Goal: Transaction & Acquisition: Purchase product/service

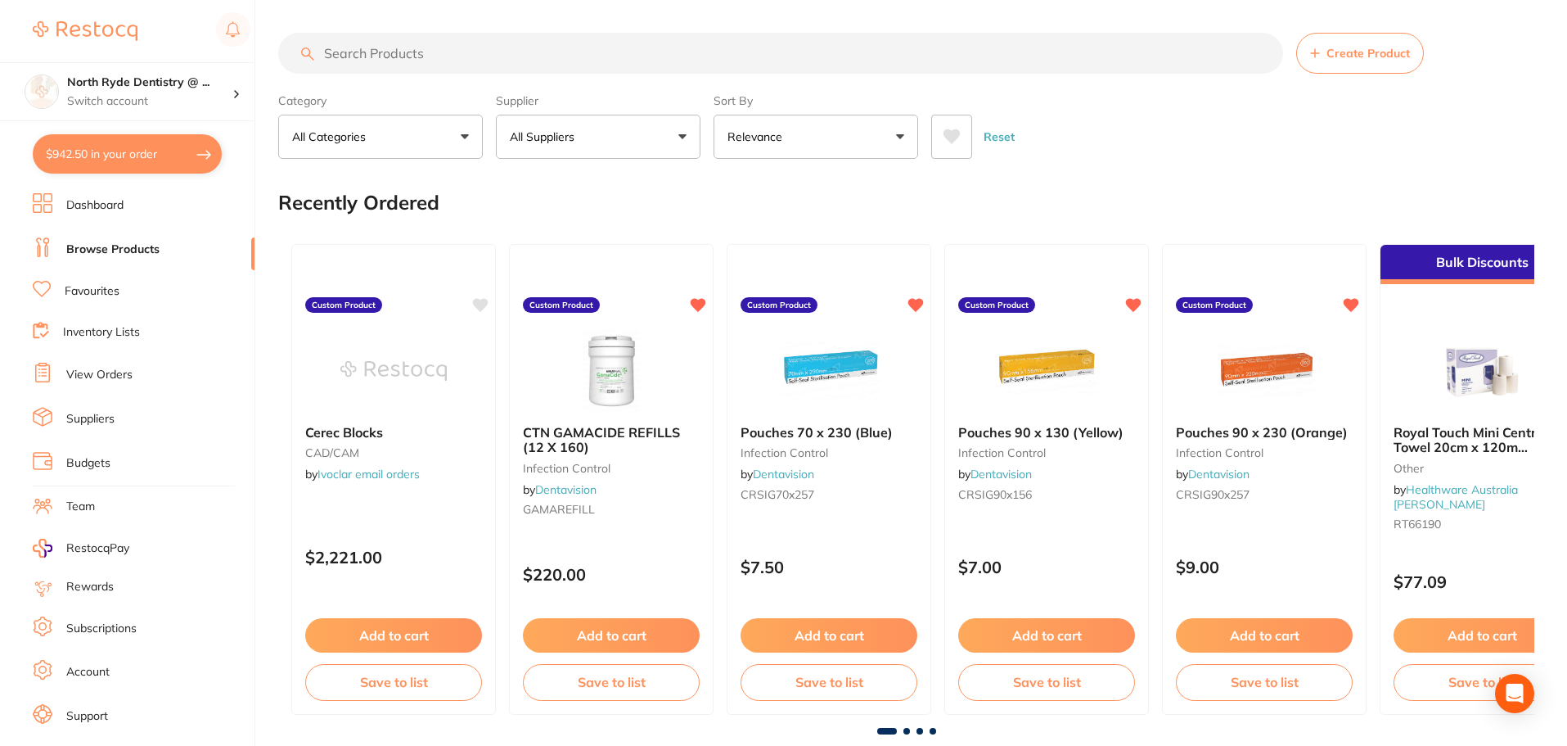
click at [424, 54] on input "search" at bounding box center [780, 53] width 1005 height 41
type input "veraclean"
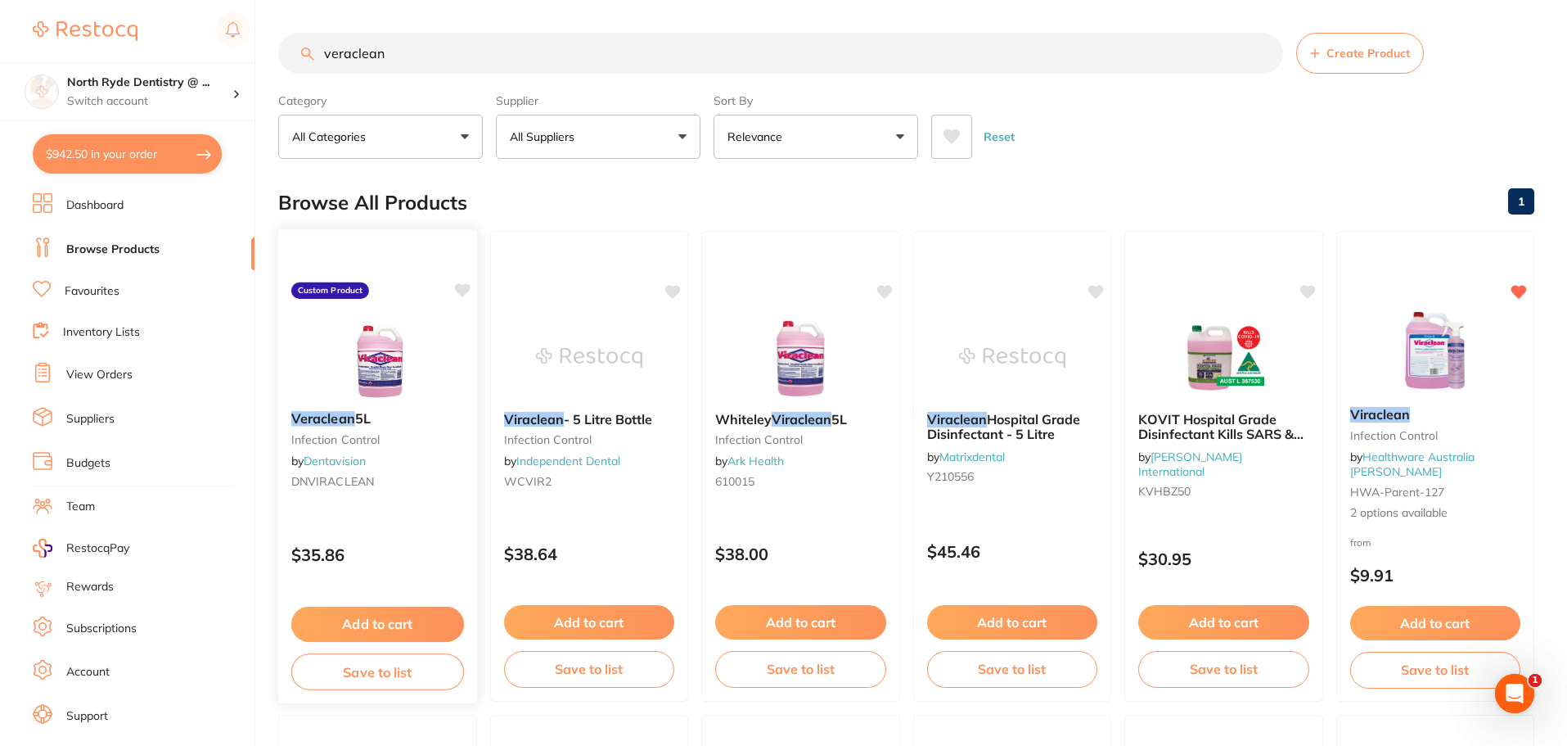
click at [462, 293] on icon at bounding box center [462, 290] width 16 height 14
click at [398, 630] on button "Add to cart" at bounding box center [377, 624] width 173 height 35
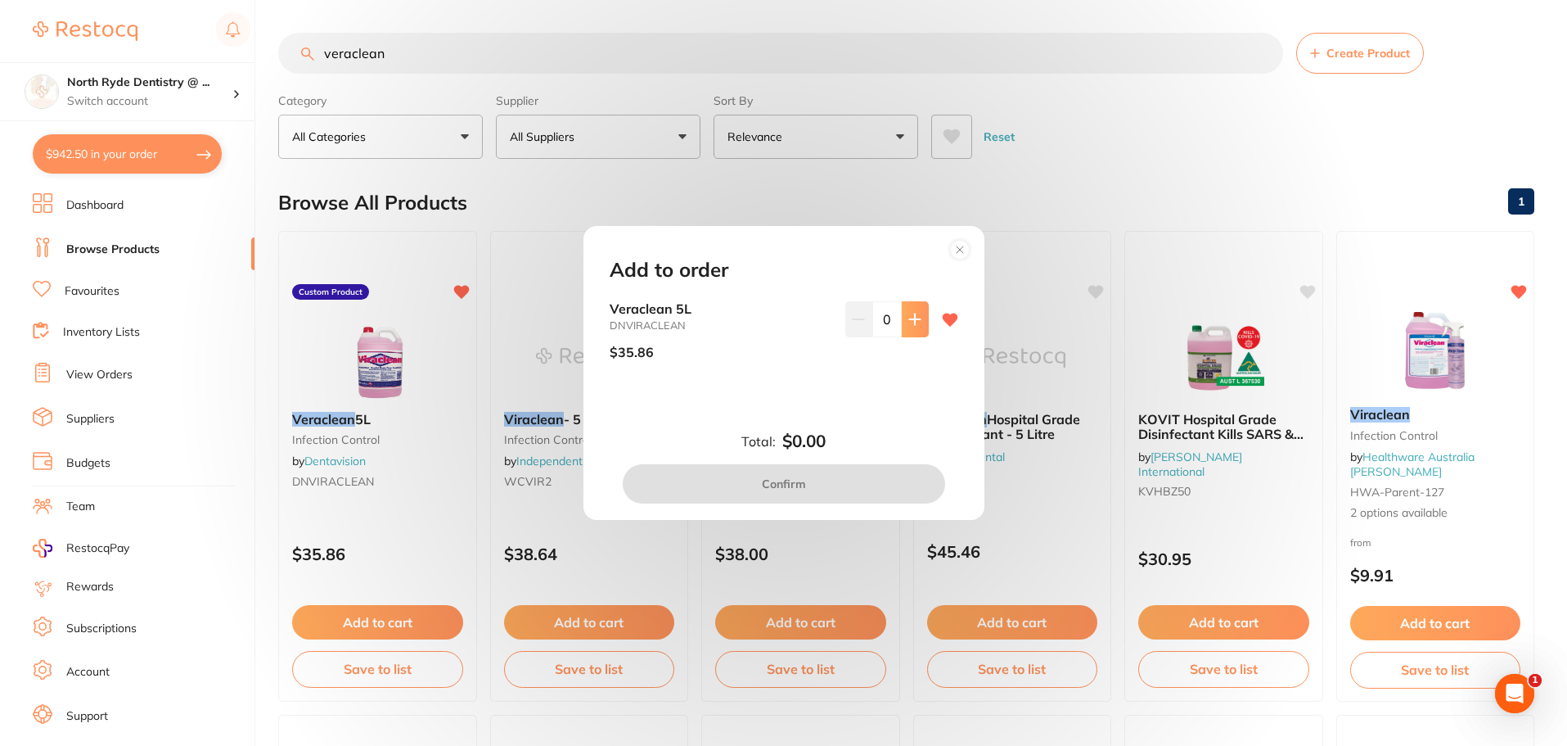
click at [903, 316] on button at bounding box center [915, 319] width 27 height 36
type input "1"
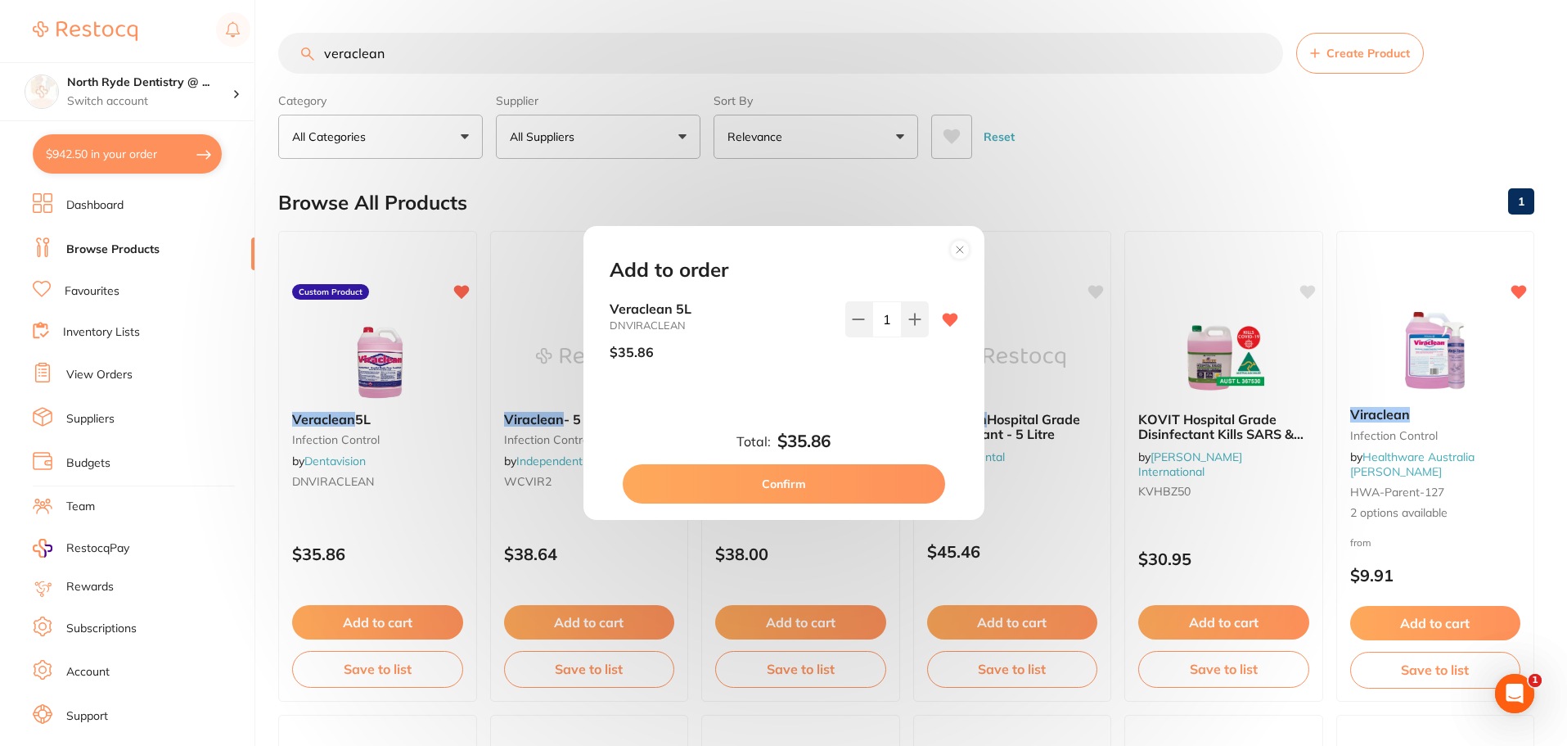
click at [786, 484] on button "Confirm" at bounding box center [784, 483] width 322 height 39
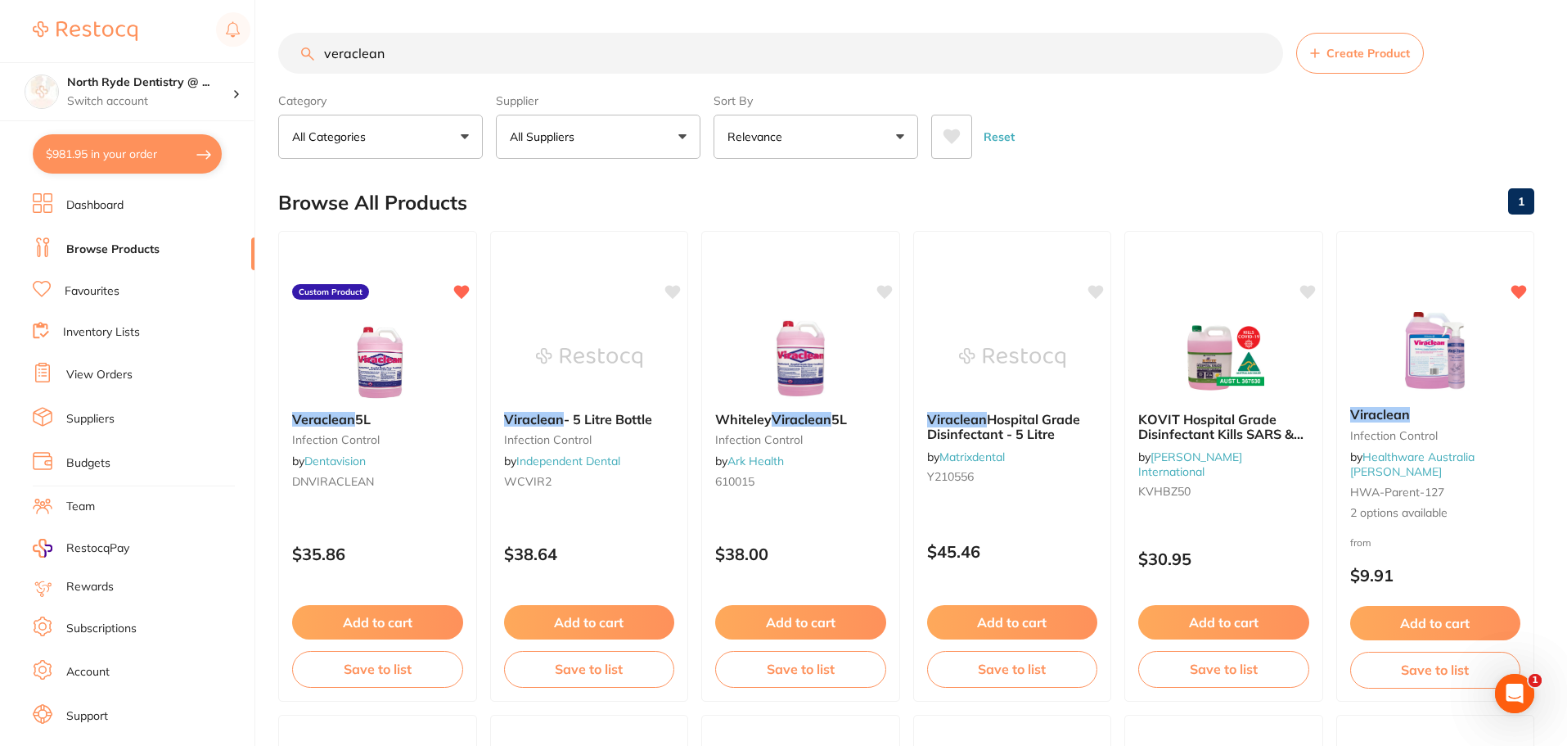
click at [97, 164] on button "$981.95 in your order" at bounding box center [127, 153] width 189 height 39
checkbox input "true"
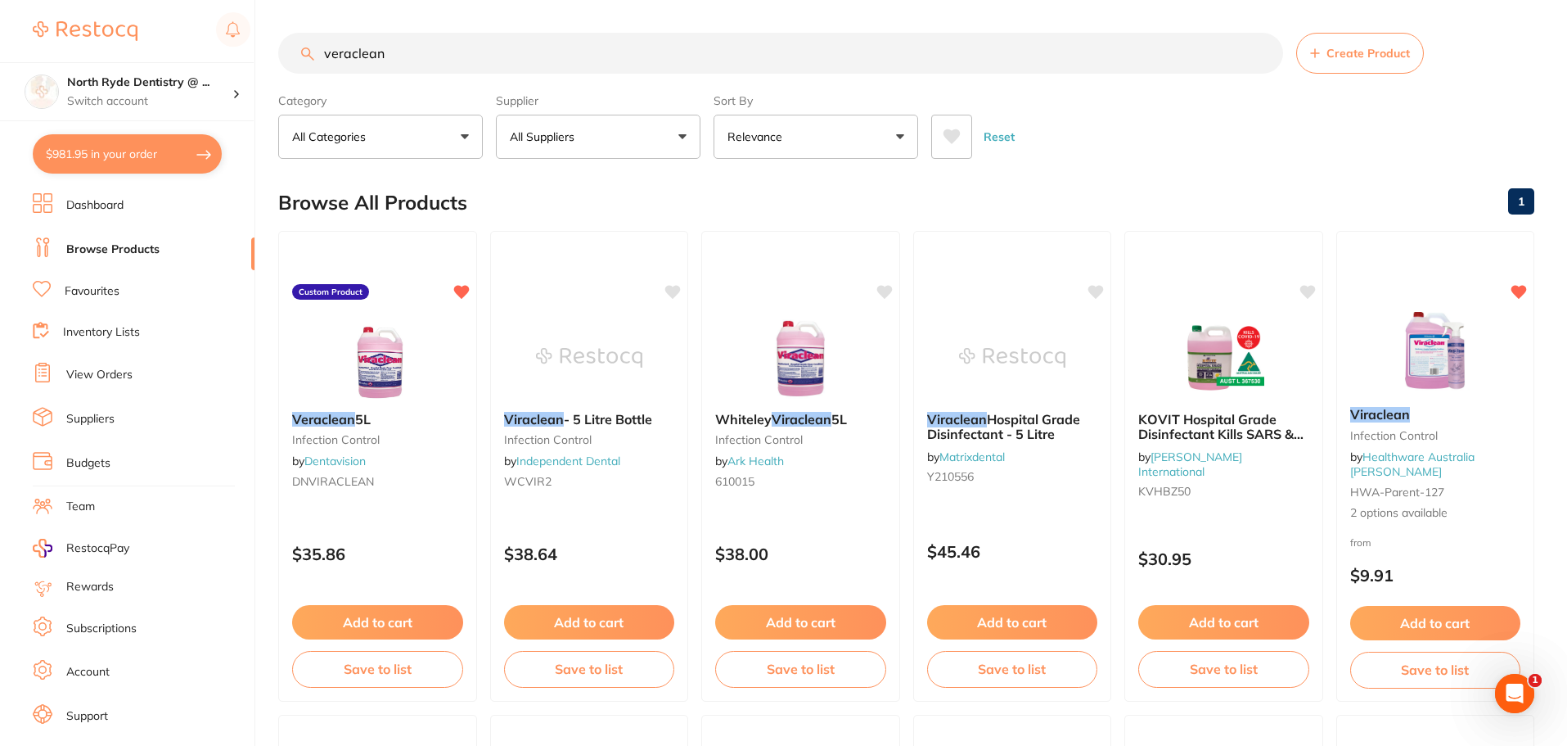
checkbox input "true"
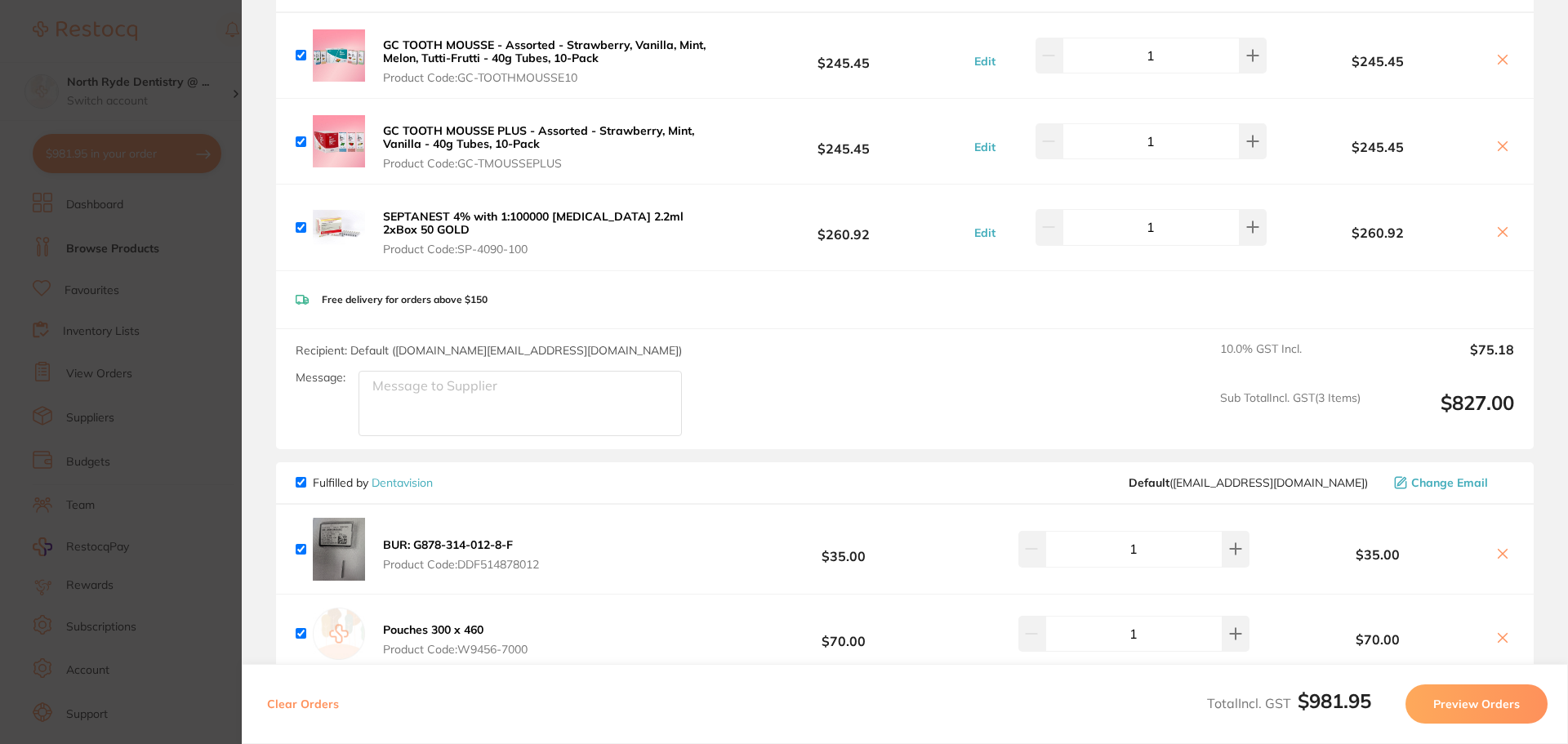
scroll to position [408, 0]
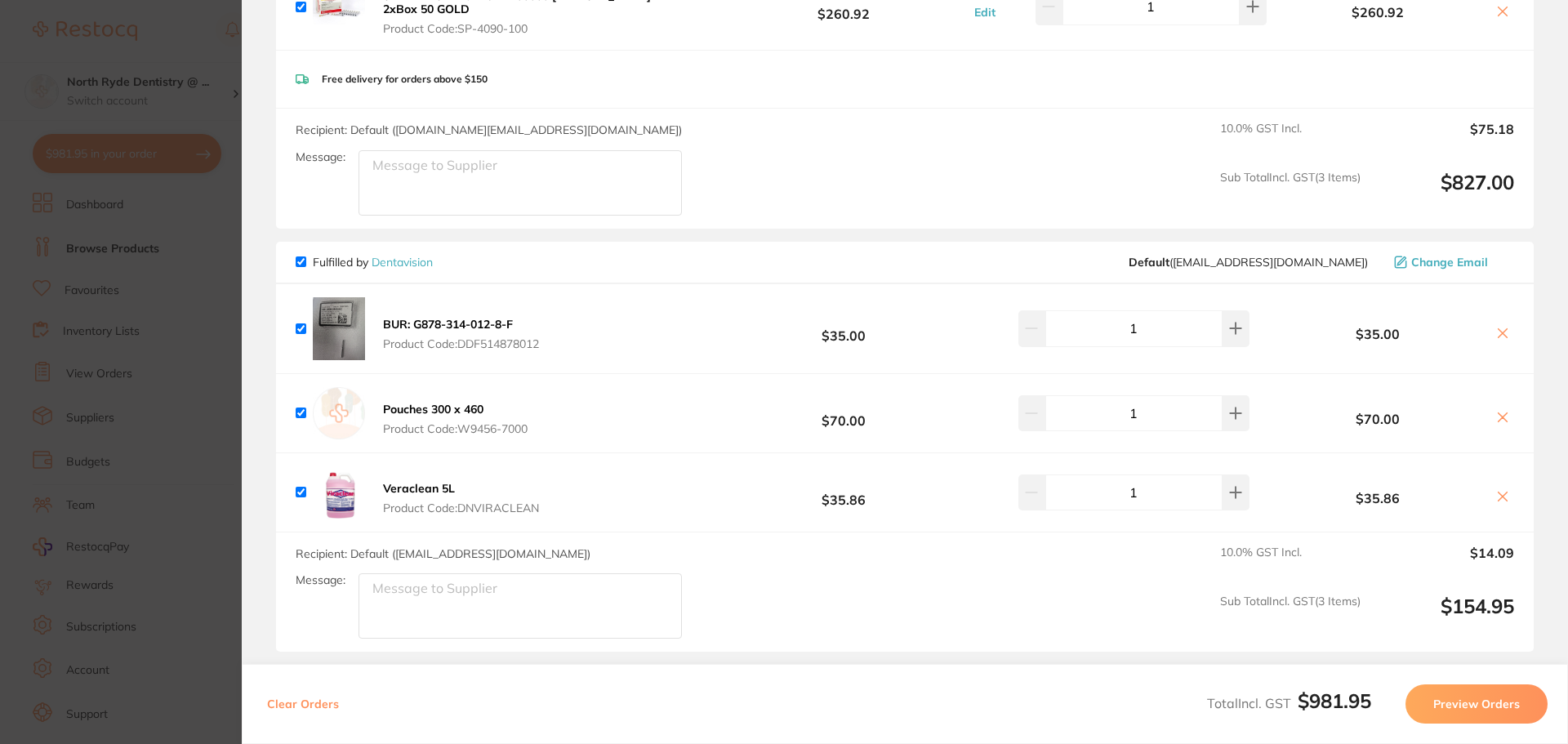
click at [1465, 704] on button "Preview Orders" at bounding box center [1476, 703] width 142 height 39
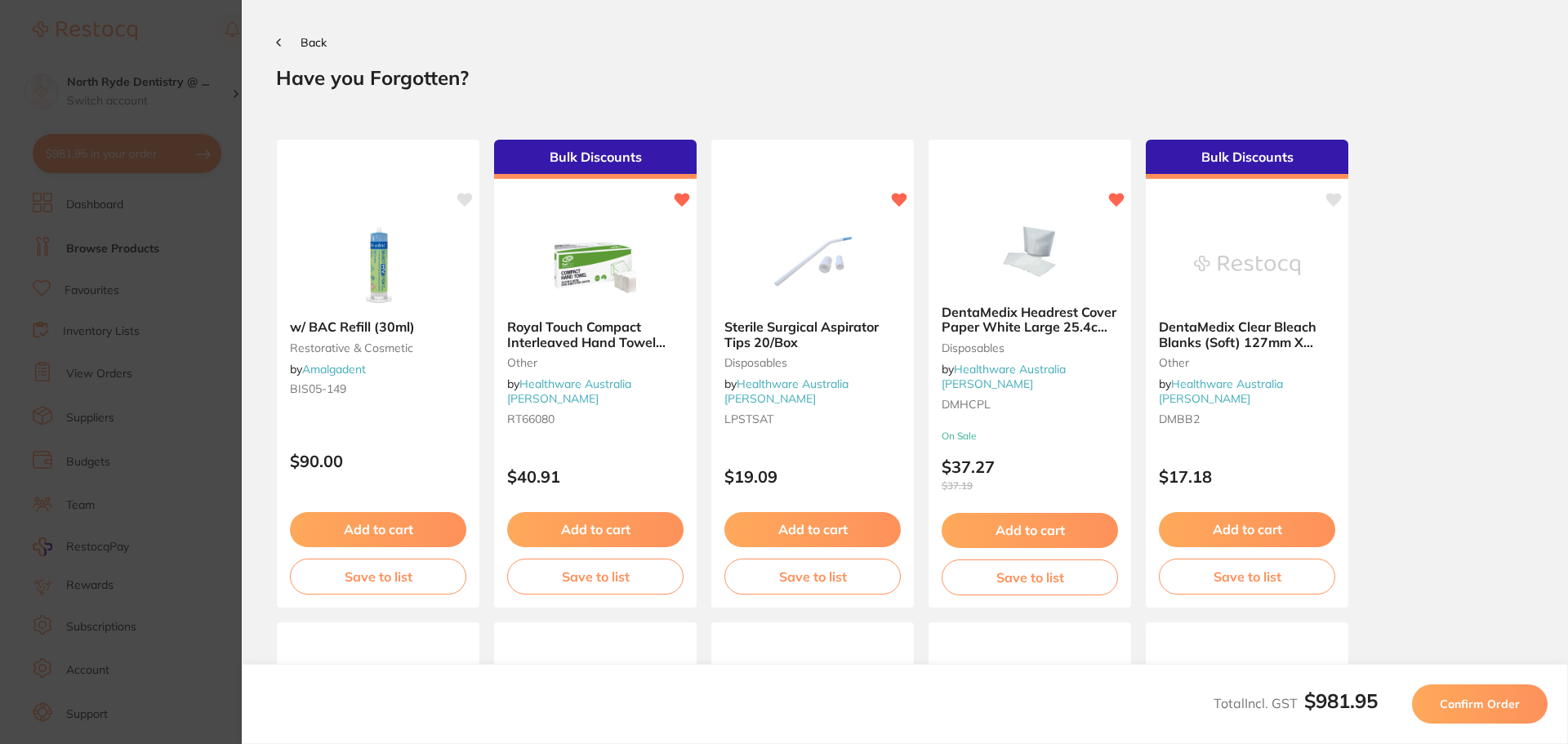
scroll to position [0, 0]
click at [1472, 704] on span "Confirm Order" at bounding box center [1479, 703] width 80 height 15
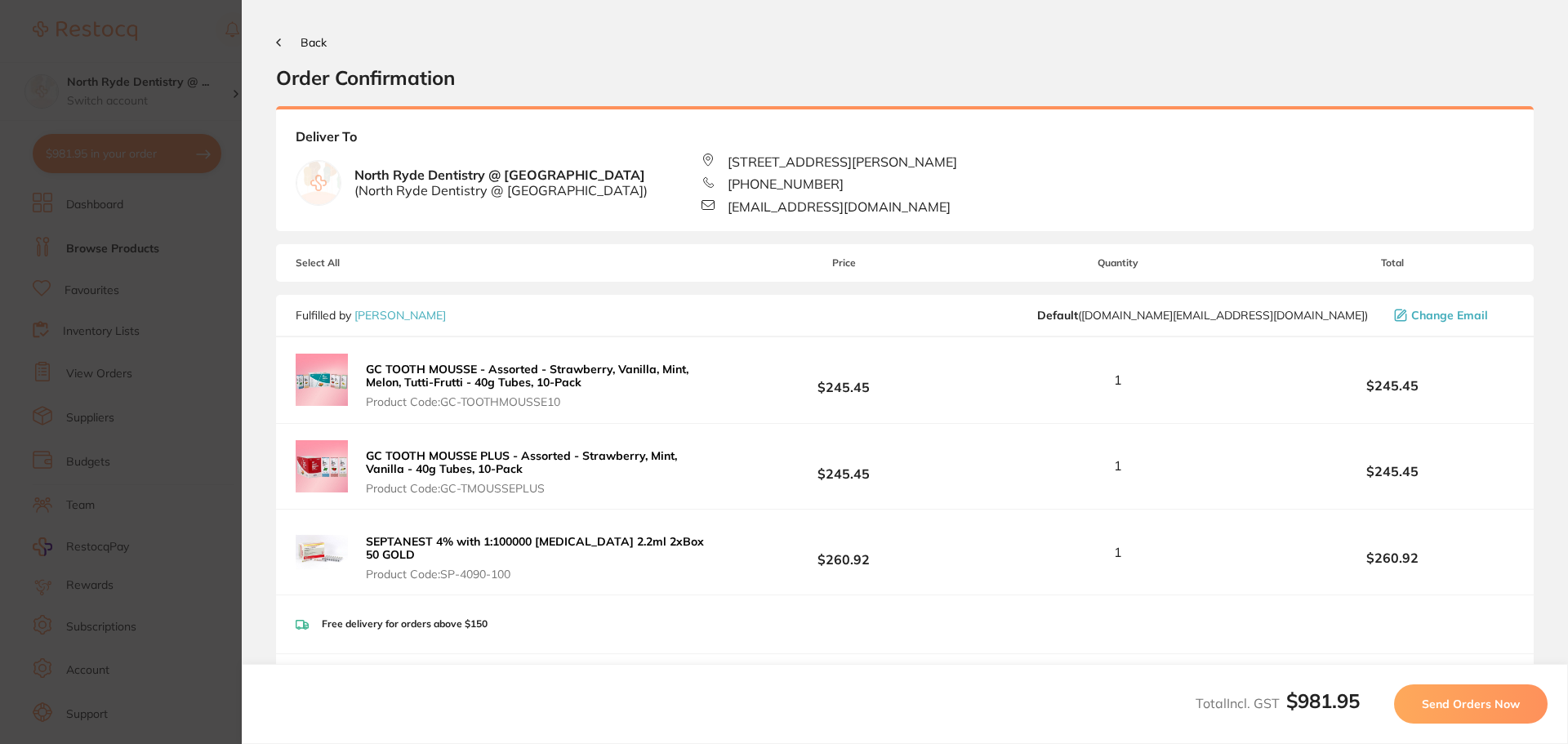
click at [1491, 713] on button "Send Orders Now" at bounding box center [1470, 703] width 154 height 39
